Goal: Transaction & Acquisition: Purchase product/service

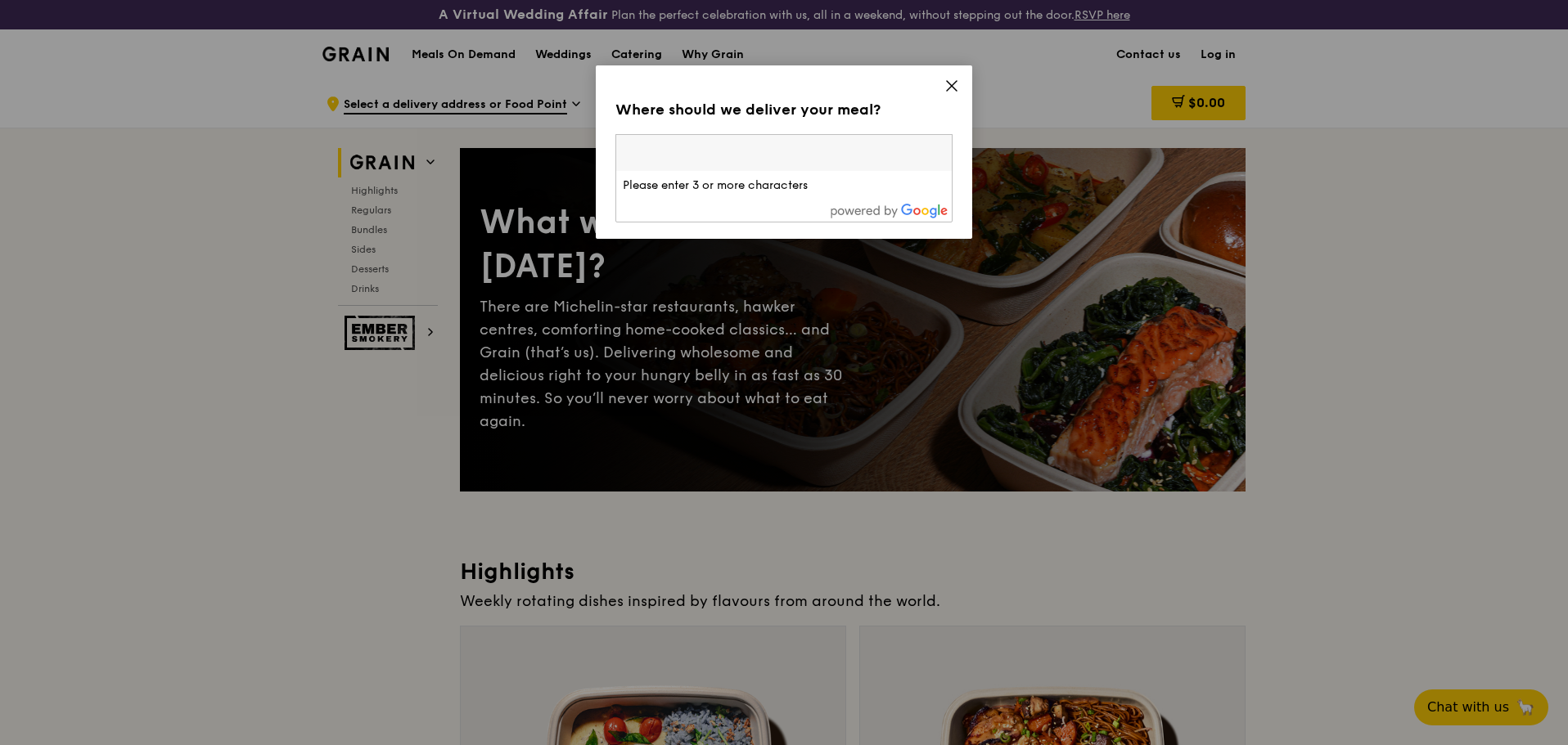
click at [730, 168] on input "search" at bounding box center [784, 153] width 336 height 36
type input "30 Pasir Panjang Road, #11-31/32, Mapletree Business City, Singapore 117440"
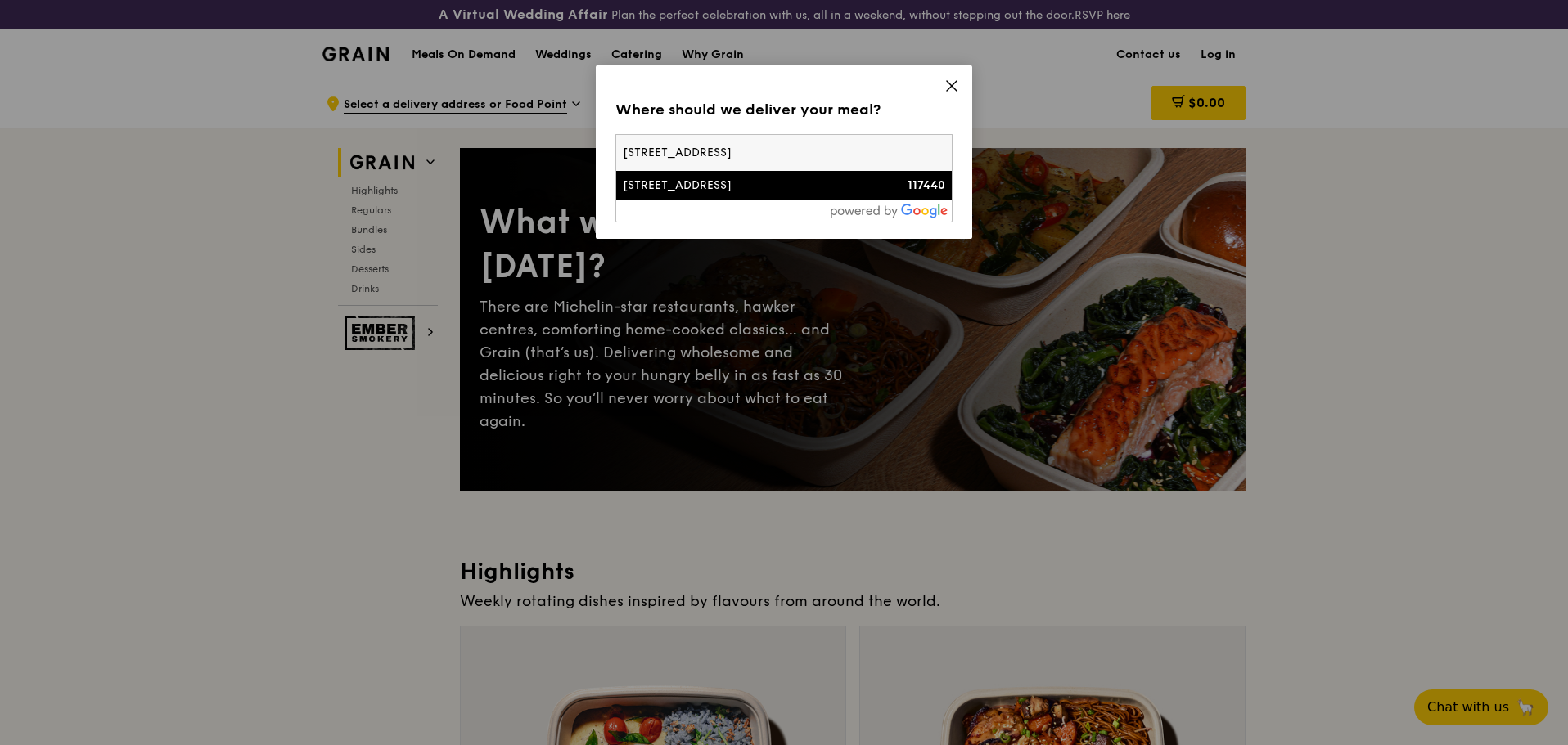
click at [719, 193] on div "30 Pasir Panjang Road" at bounding box center [743, 185] width 243 height 16
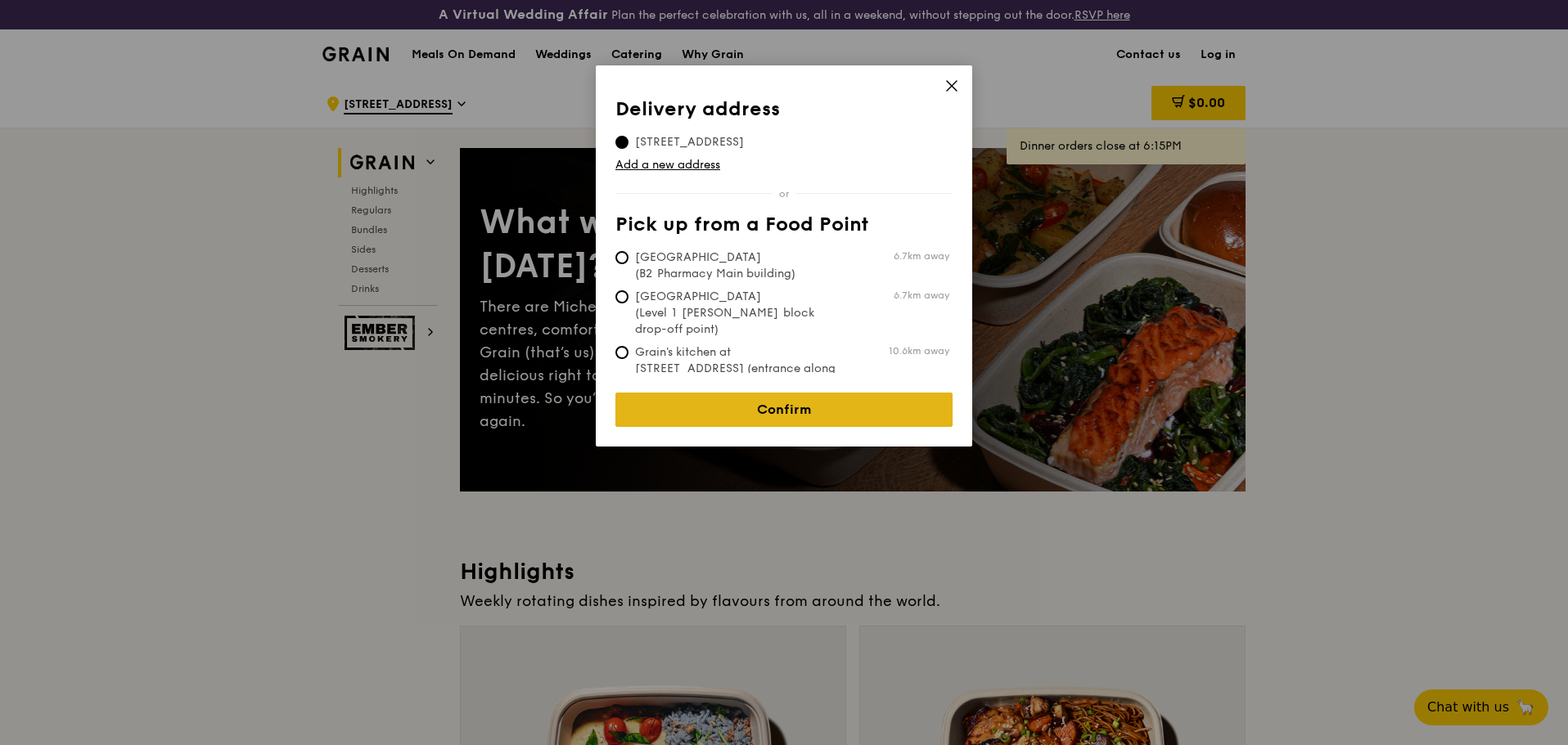
click at [743, 393] on link "Confirm" at bounding box center [784, 410] width 338 height 35
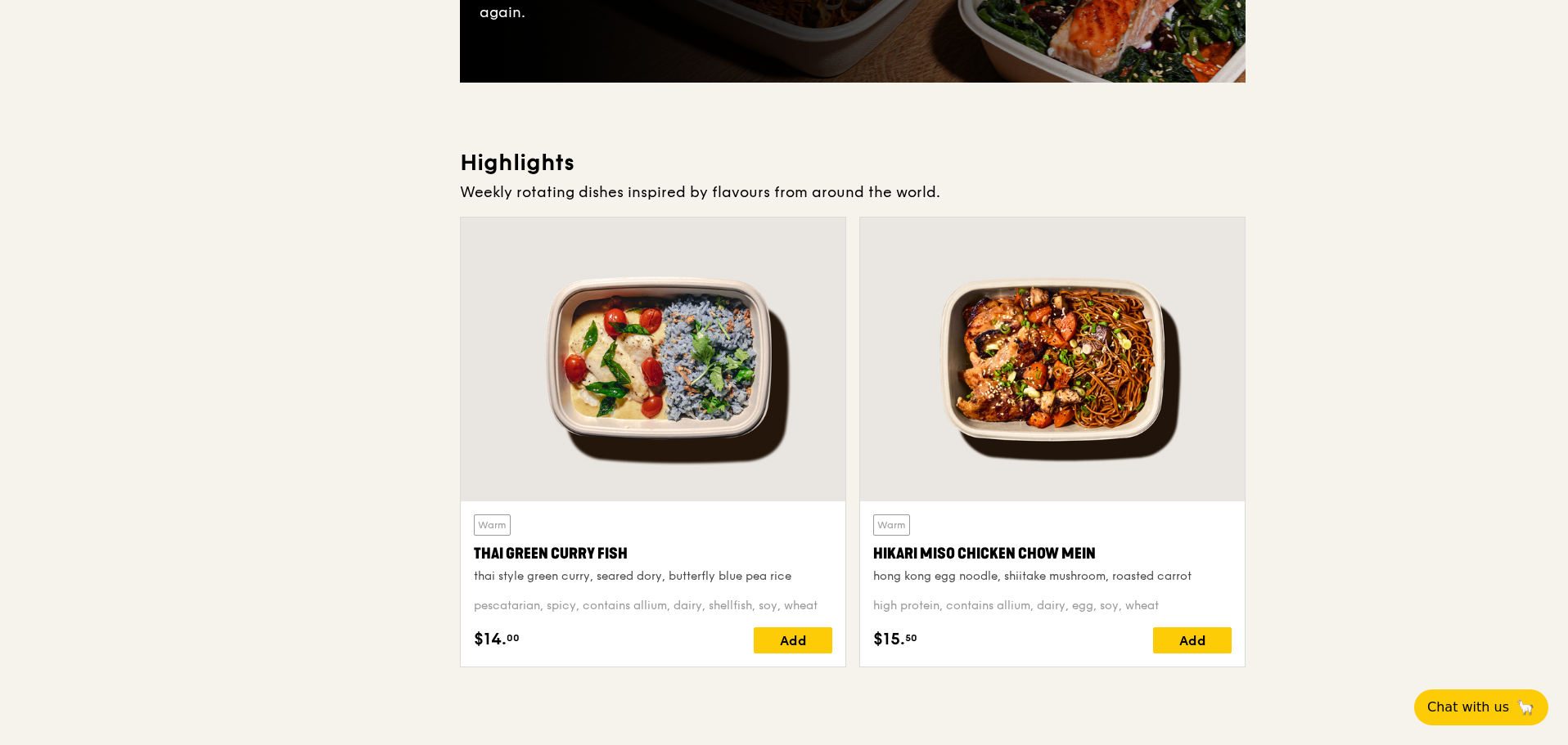
scroll to position [0, 0]
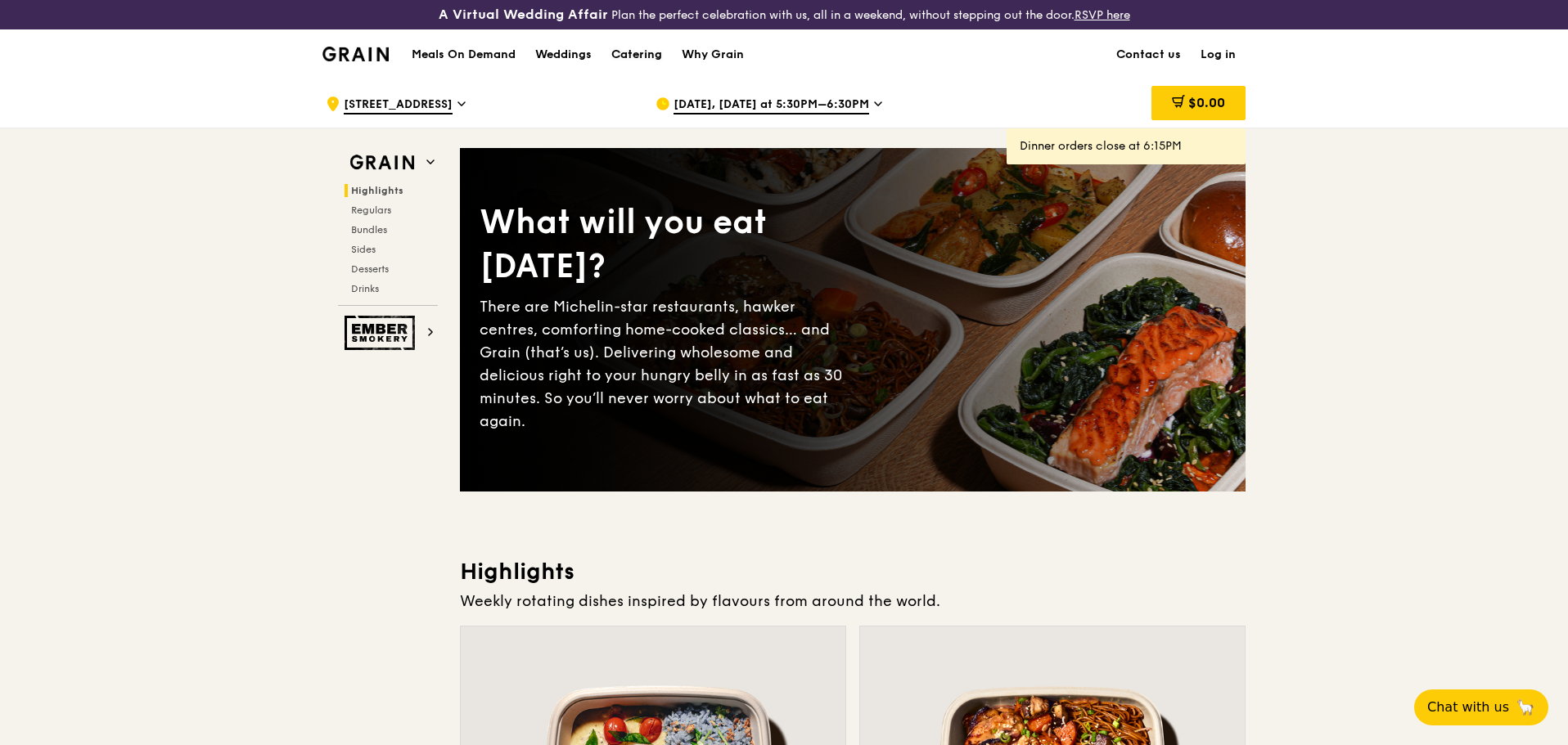
click at [616, 50] on div "Catering" at bounding box center [637, 55] width 51 height 49
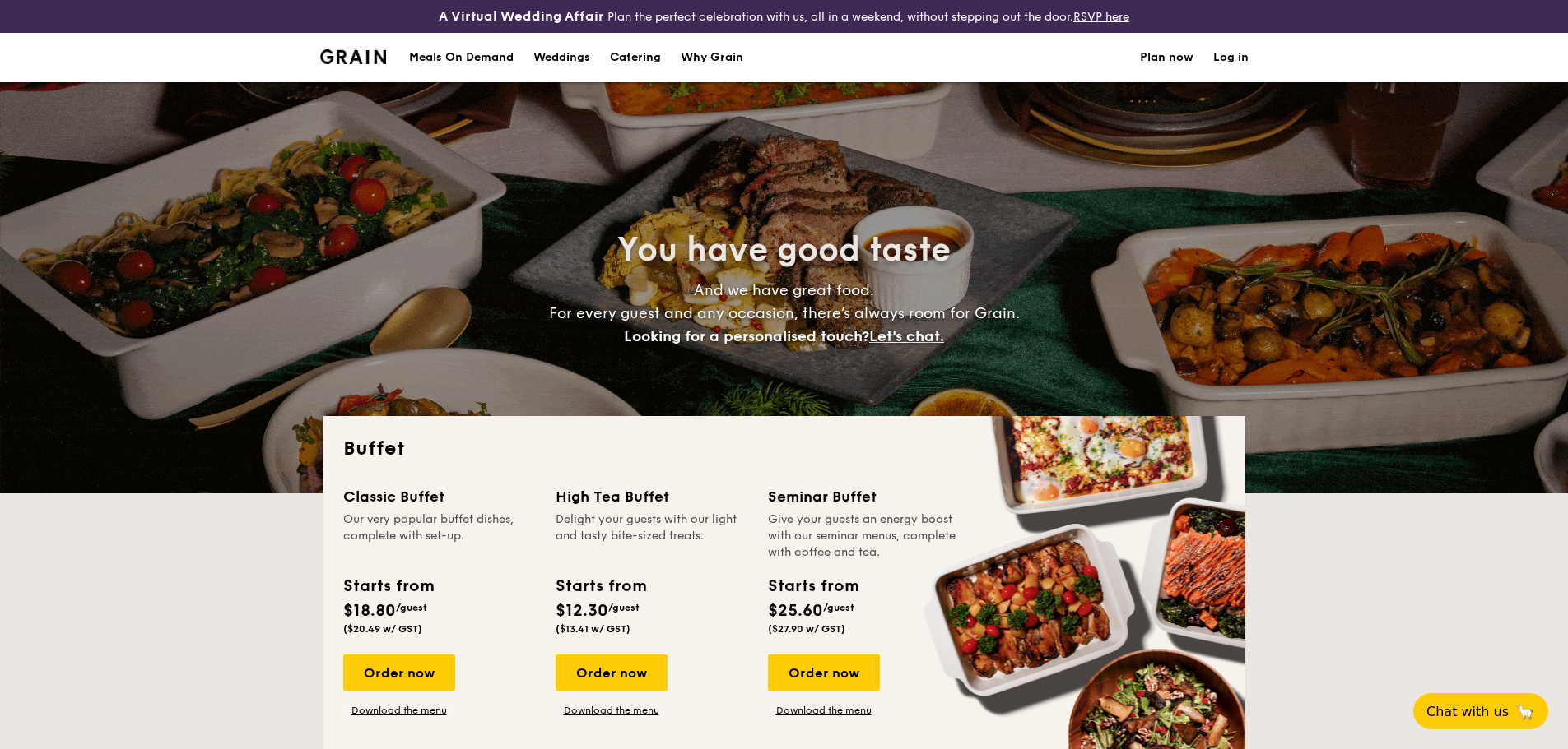
select select
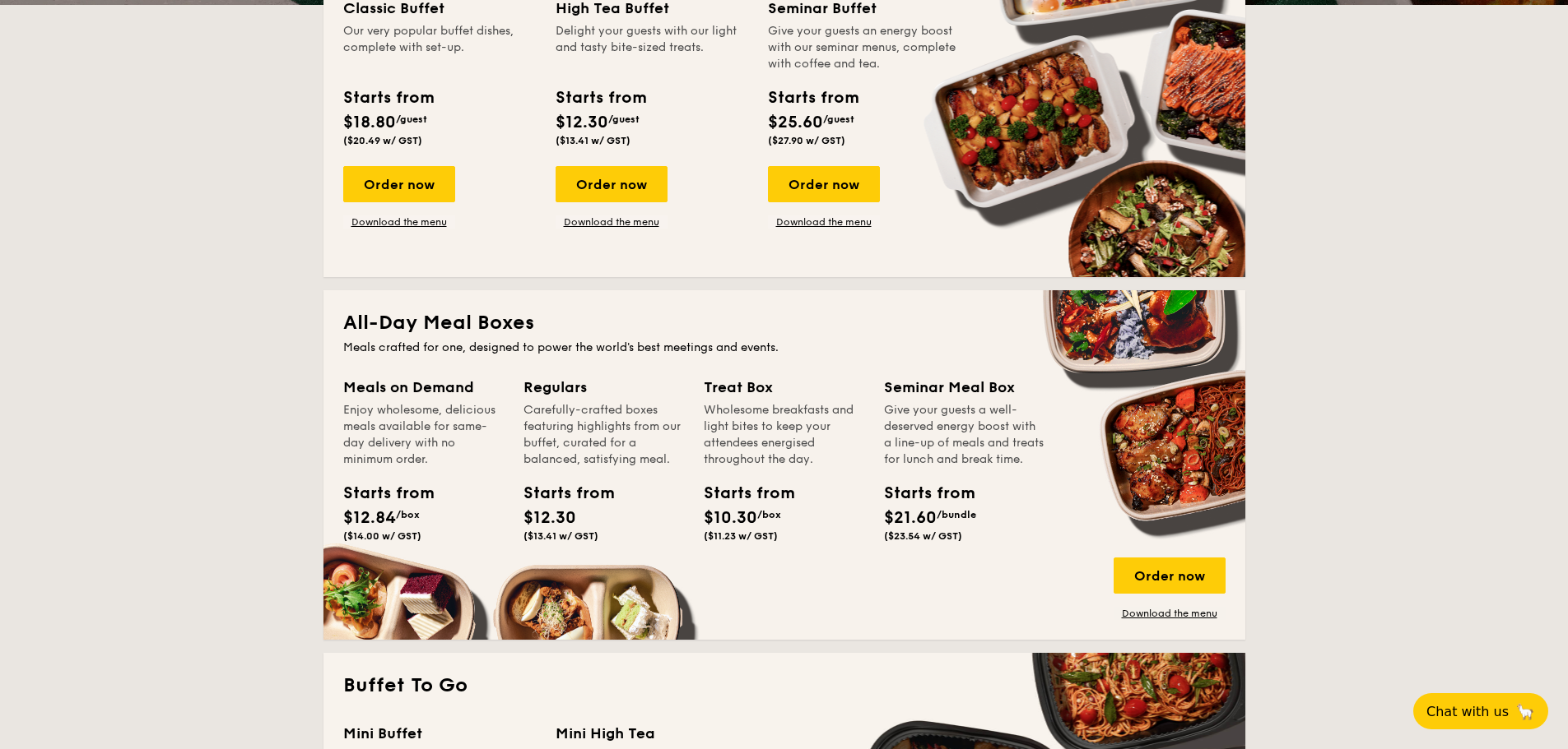
scroll to position [494, 0]
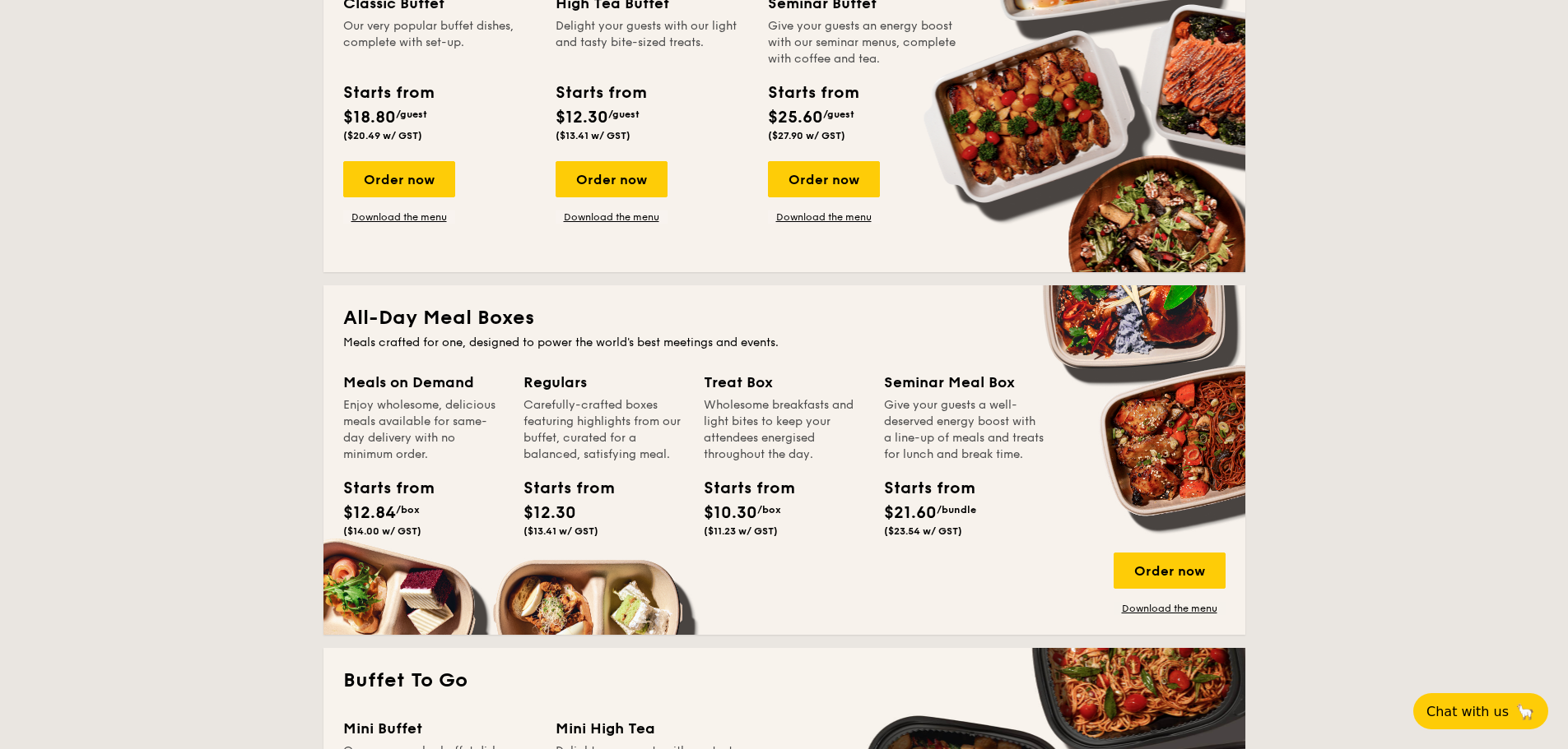
click at [561, 525] on span "($13.41 w/ GST)" at bounding box center [561, 531] width 75 height 12
drag, startPoint x: 560, startPoint y: 513, endPoint x: 530, endPoint y: 454, distance: 66.2
click at [530, 452] on div "Regulars Carefully-crafted boxes featuring highlights from our buffet, curated …" at bounding box center [604, 457] width 160 height 173
click at [530, 452] on div "Carefully-crafted boxes featuring highlights from our buffet, curated for a bal…" at bounding box center [604, 430] width 160 height 66
drag, startPoint x: 536, startPoint y: 381, endPoint x: 560, endPoint y: 501, distance: 122.4
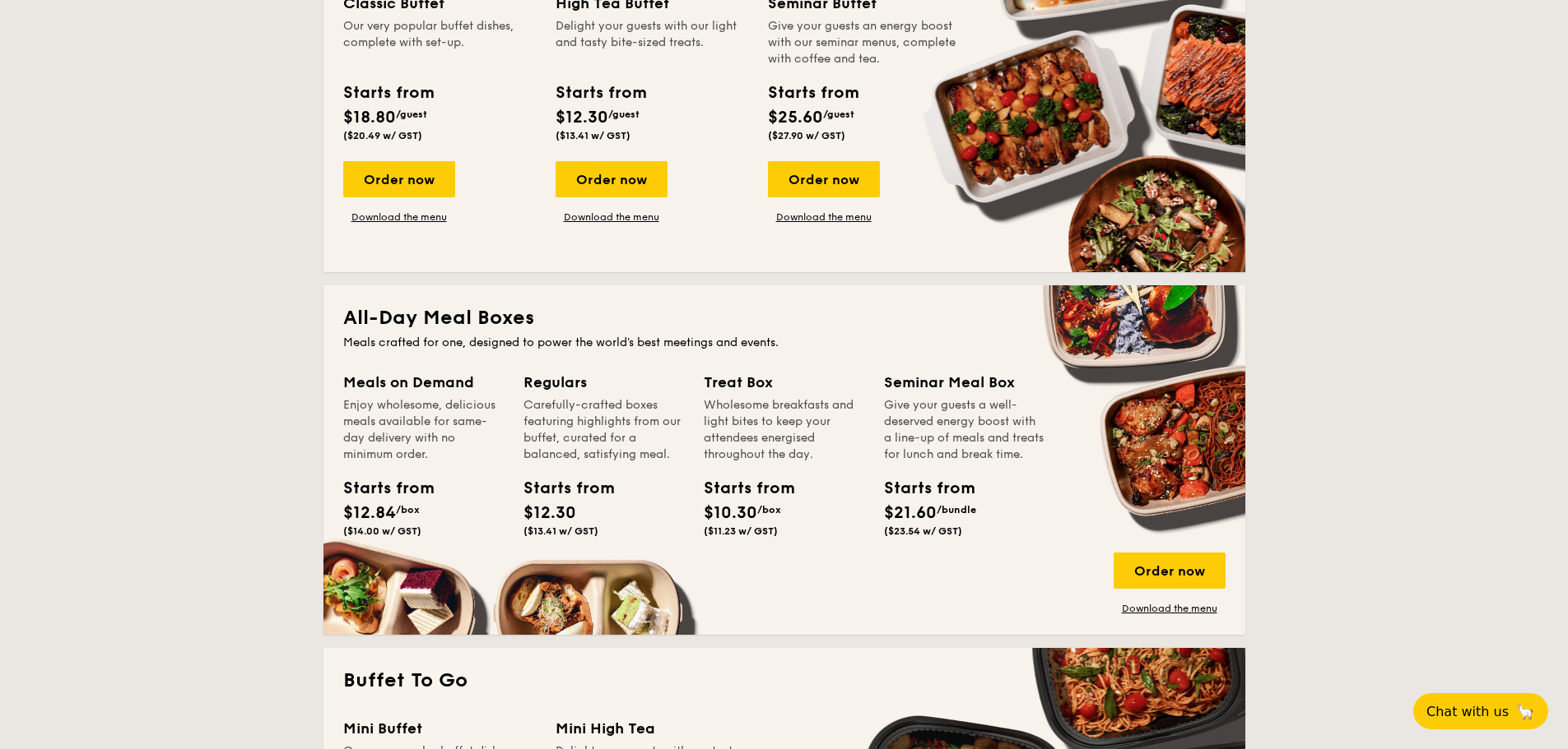
click at [560, 501] on div "Regulars Carefully-crafted boxes featuring highlights from our buffet, curated …" at bounding box center [604, 457] width 160 height 173
click at [561, 502] on div "Starts from $12.30 ($13.41 w/ GST)" at bounding box center [560, 506] width 74 height 61
click at [562, 496] on div "Starts from" at bounding box center [560, 489] width 74 height 25
click at [1197, 557] on div "Order now" at bounding box center [1170, 572] width 112 height 37
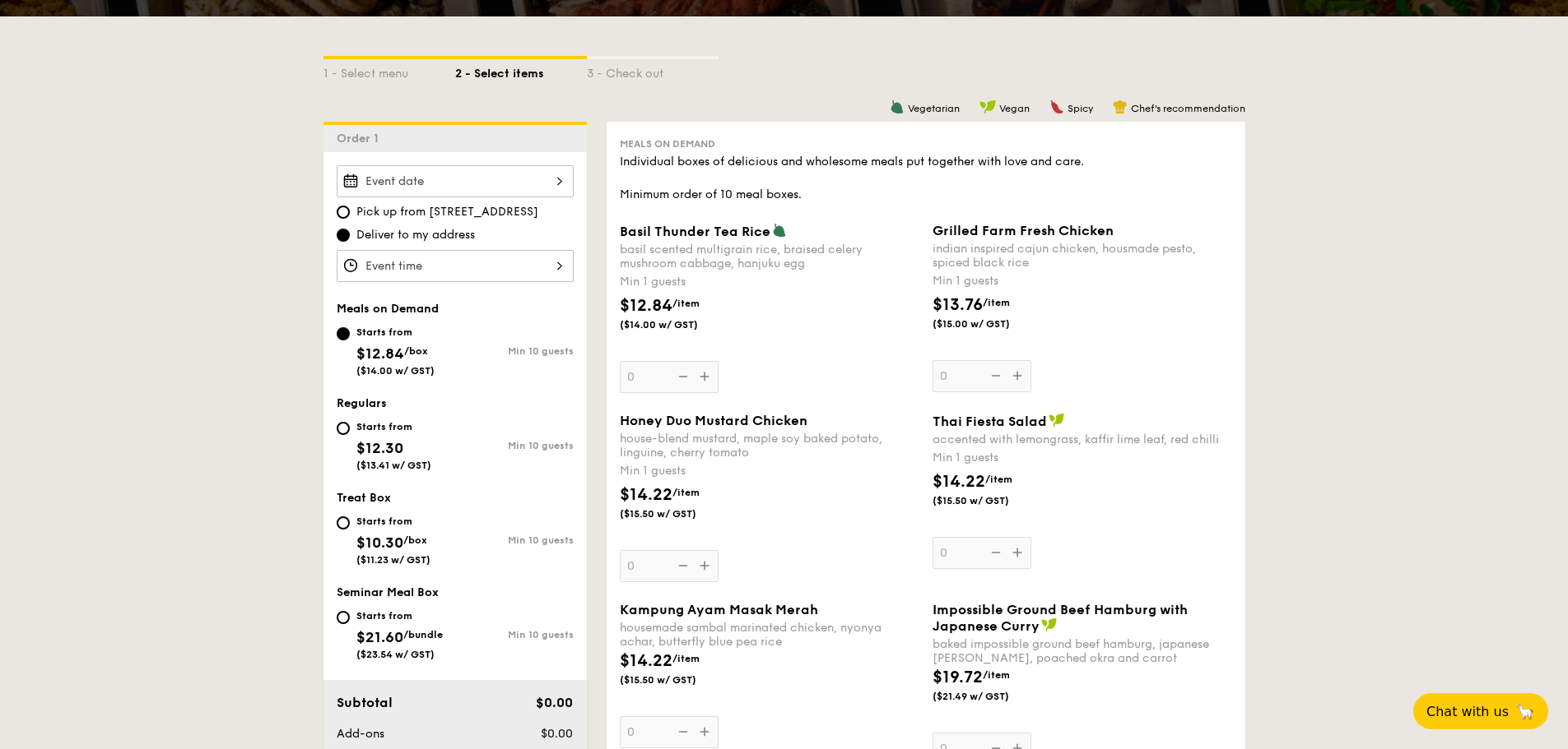
scroll to position [412, 0]
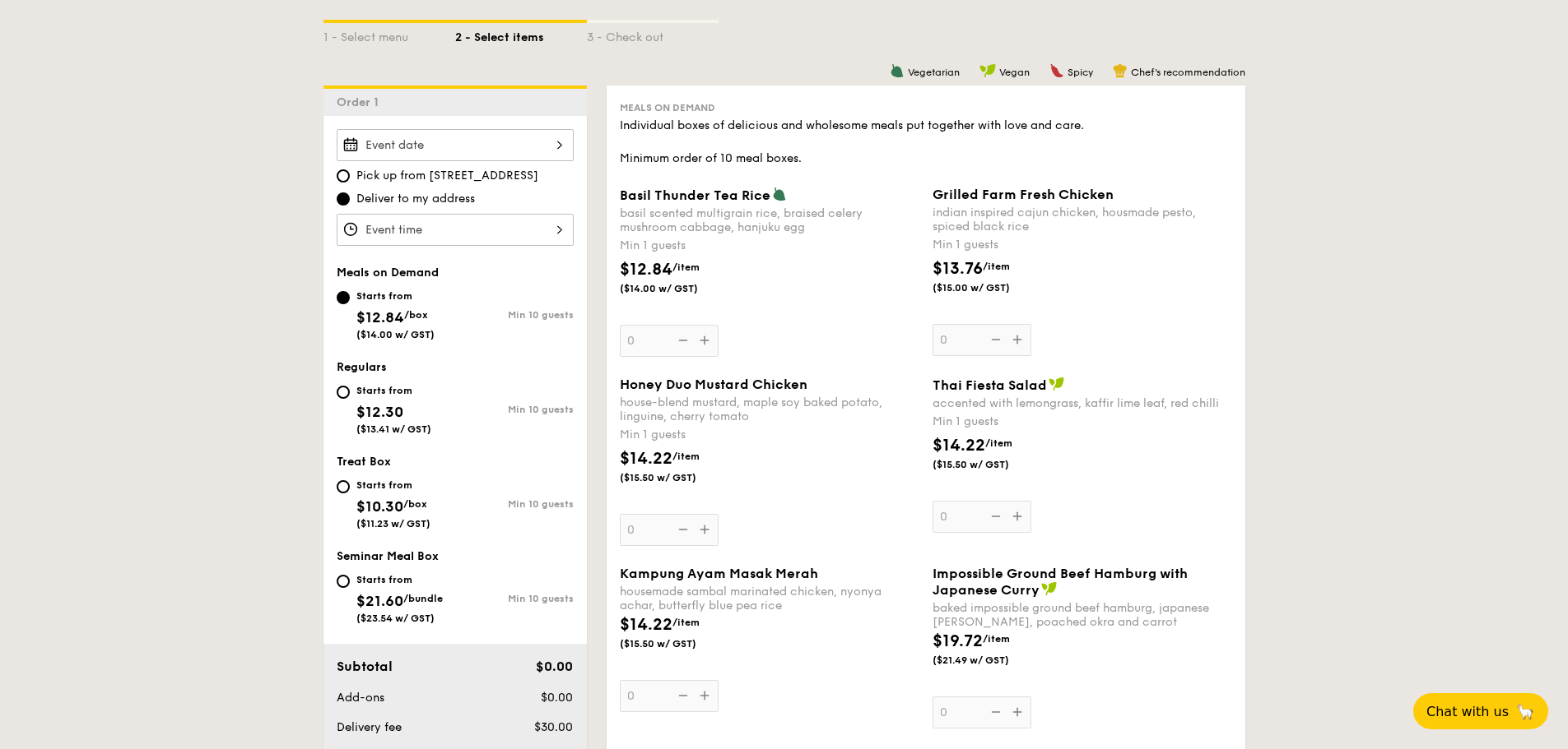
click at [374, 386] on div "Starts from" at bounding box center [394, 391] width 75 height 13
click at [350, 386] on input "Starts from $12.30 ($13.41 w/ GST) Min 10 guests" at bounding box center [343, 392] width 14 height 13
radio input "true"
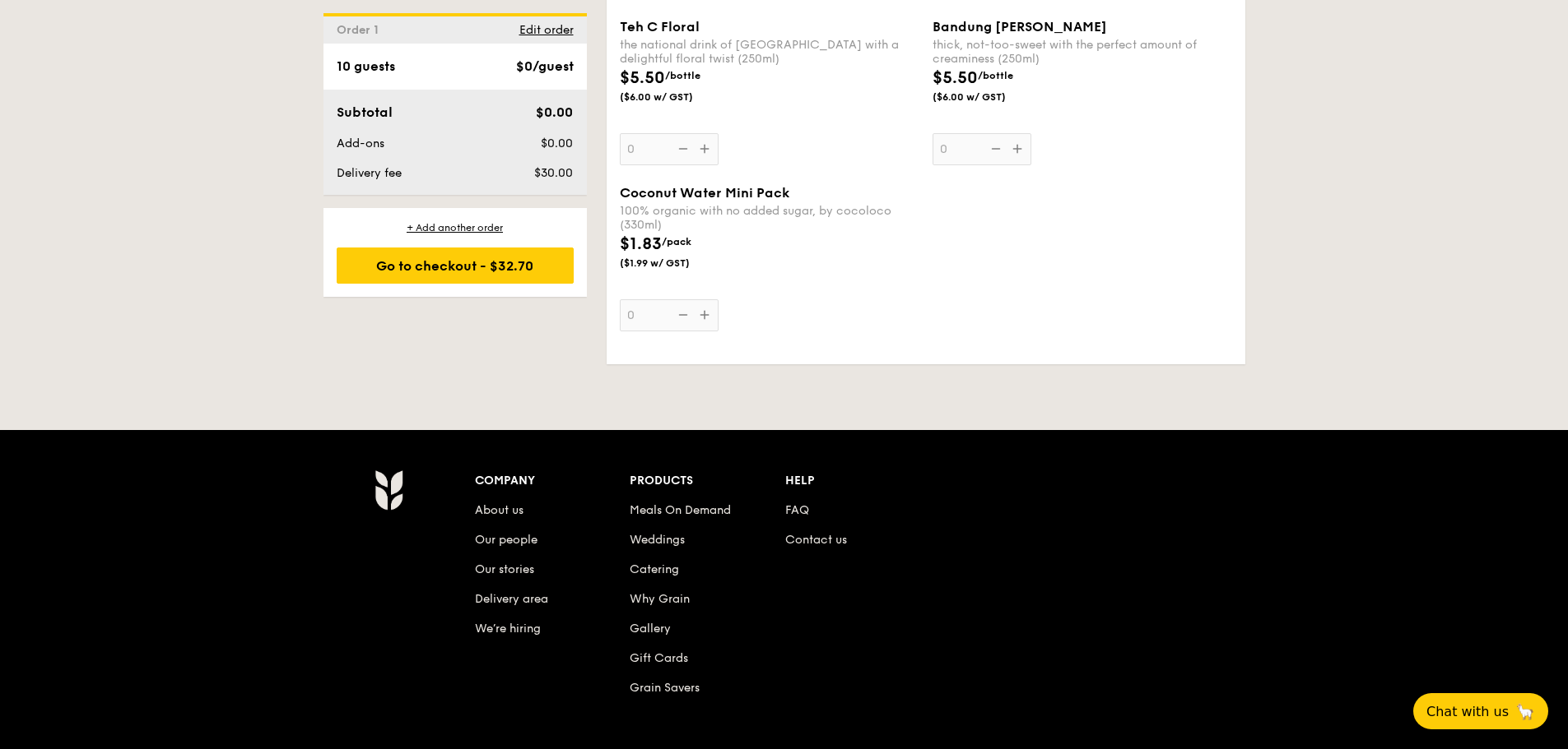
scroll to position [4611, 0]
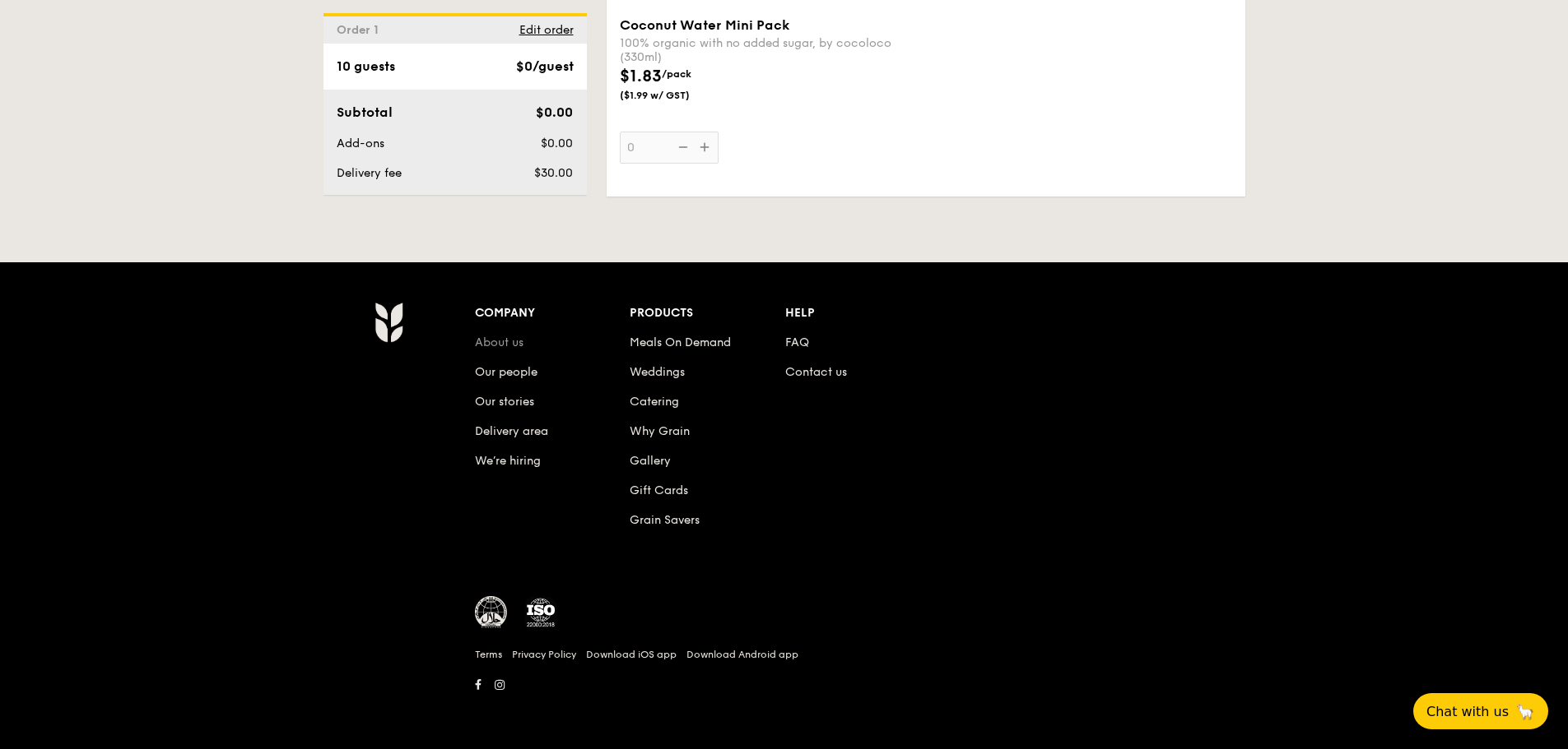
click at [508, 338] on link "About us" at bounding box center [499, 342] width 48 height 14
